Goal: Transaction & Acquisition: Purchase product/service

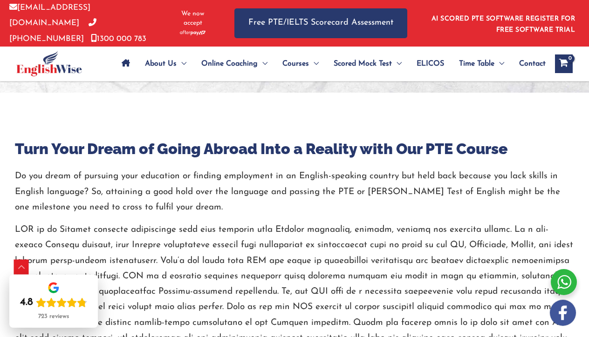
scroll to position [383, 0]
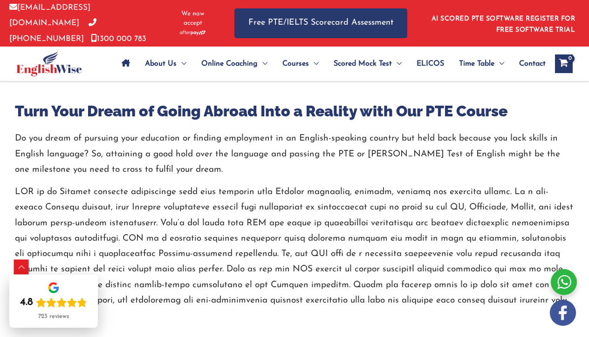
click at [507, 20] on link "AI SCORED PTE SOFTWARE REGISTER FOR FREE SOFTWARE TRIAL" at bounding box center [503, 24] width 144 height 18
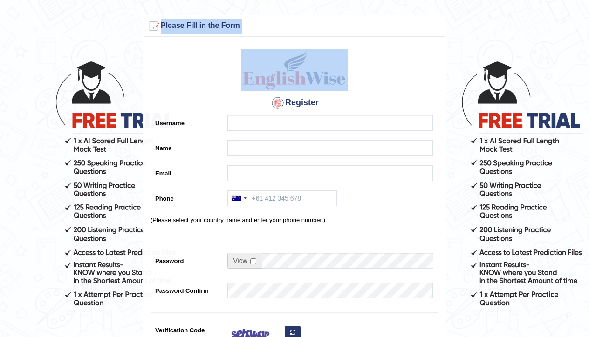
drag, startPoint x: 587, startPoint y: 16, endPoint x: 422, endPoint y: 77, distance: 175.6
click at [422, 77] on form "Please fix the following errors: Please Fill in the Form Register Username Name…" at bounding box center [294, 261] width 586 height 493
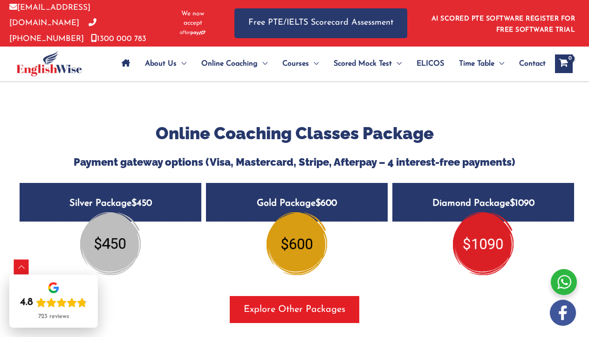
scroll to position [1173, 0]
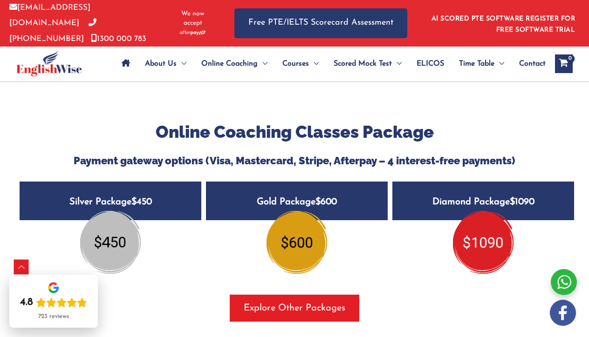
click at [120, 182] on h5 "Silver Package $450" at bounding box center [111, 201] width 182 height 39
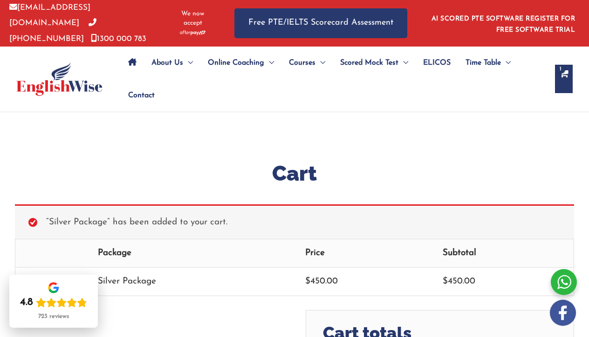
click at [166, 147] on div "Cart “Silver Package” has been added to your cart. Remove item Package Price Su…" at bounding box center [294, 317] width 559 height 410
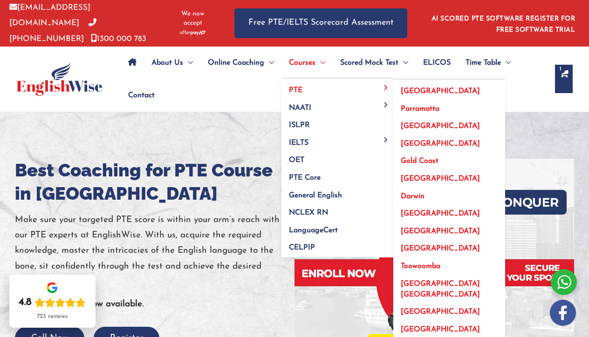
click at [420, 122] on span "[GEOGRAPHIC_DATA]" at bounding box center [439, 125] width 79 height 7
